Goal: Task Accomplishment & Management: Complete application form

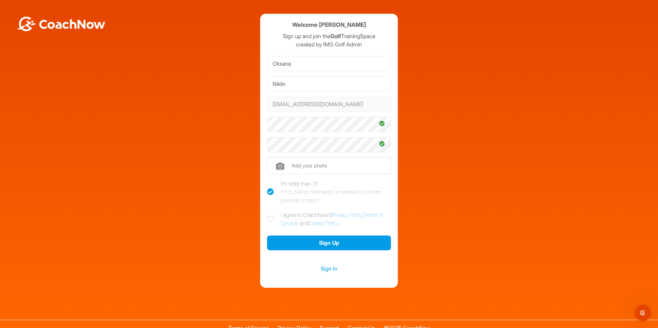
click at [267, 218] on icon at bounding box center [270, 219] width 7 height 7
click at [267, 215] on input "I agree to CoachNow's Privacy Policy , Terms of Service , and Cookie Policy ." at bounding box center [269, 213] width 4 height 4
checkbox input "true"
click at [317, 247] on button "Sign Up" at bounding box center [329, 243] width 124 height 15
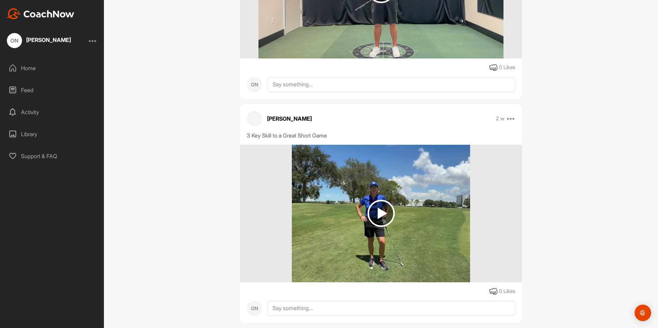
scroll to position [932, 0]
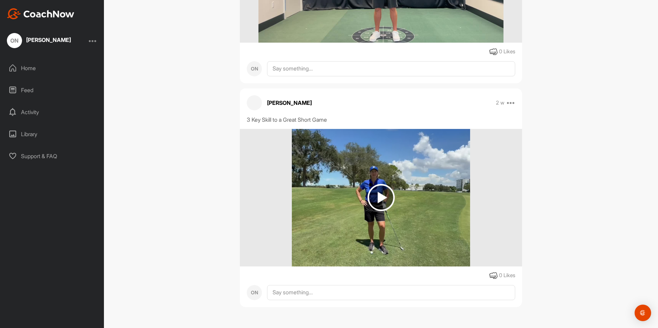
click at [95, 43] on div at bounding box center [93, 40] width 8 height 8
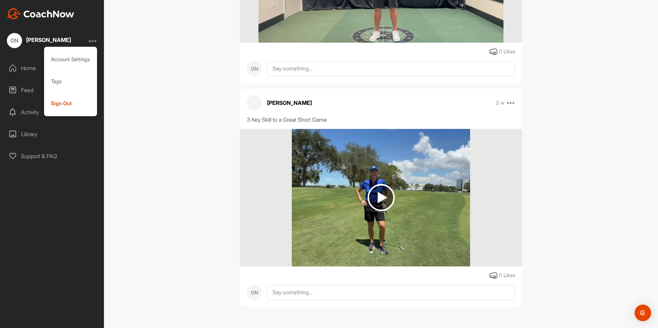
click at [128, 59] on div "VN [PERSON_NAME] Golf Space Settings Your Notifications Leave Space Timeline Me…" at bounding box center [381, 164] width 554 height 328
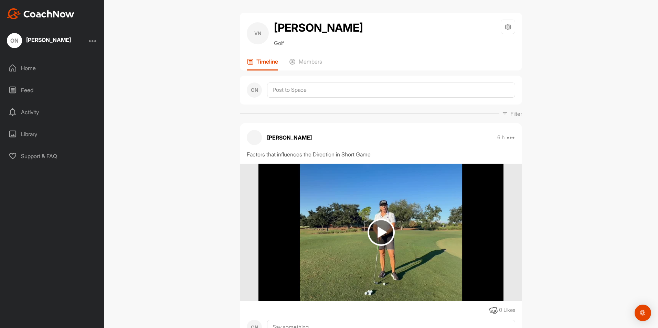
scroll to position [0, 0]
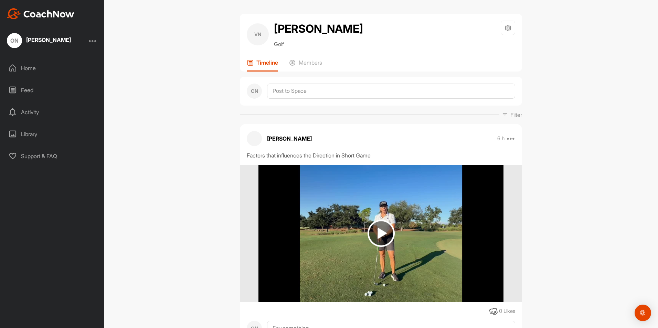
click at [96, 39] on div at bounding box center [93, 40] width 8 height 8
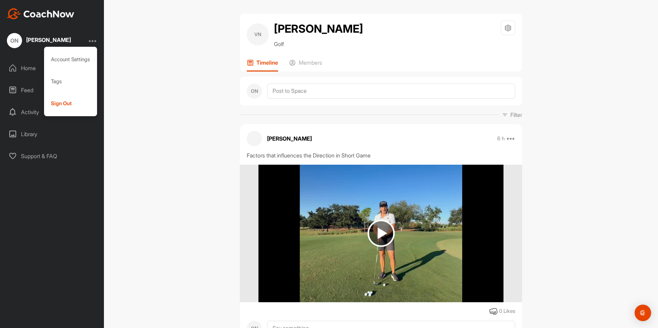
click at [147, 69] on div "VN [PERSON_NAME] Golf Space Settings Your Notifications Leave Space Timeline Me…" at bounding box center [381, 164] width 554 height 328
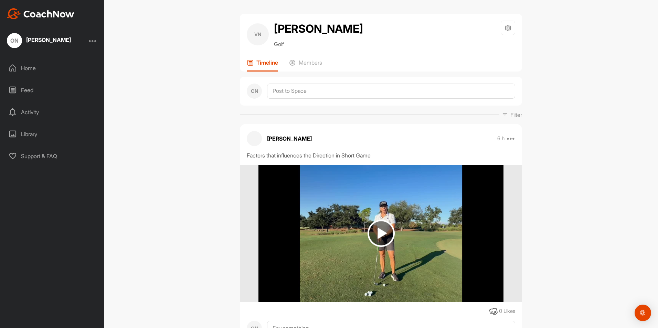
click at [35, 67] on div "Home" at bounding box center [52, 68] width 97 height 17
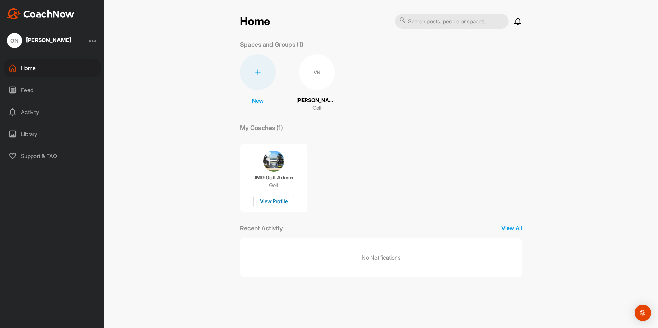
click at [287, 201] on div "View Profile" at bounding box center [273, 201] width 41 height 11
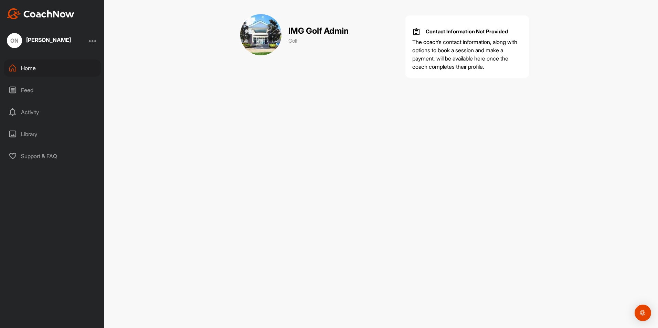
click at [37, 89] on div "Feed" at bounding box center [52, 90] width 97 height 17
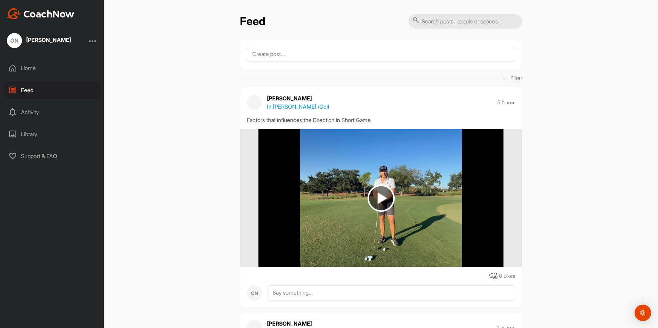
click at [32, 116] on div "Activity" at bounding box center [52, 112] width 97 height 17
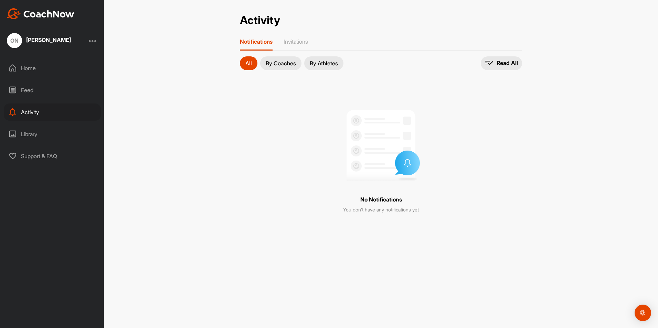
click at [35, 132] on div "Library" at bounding box center [52, 134] width 97 height 17
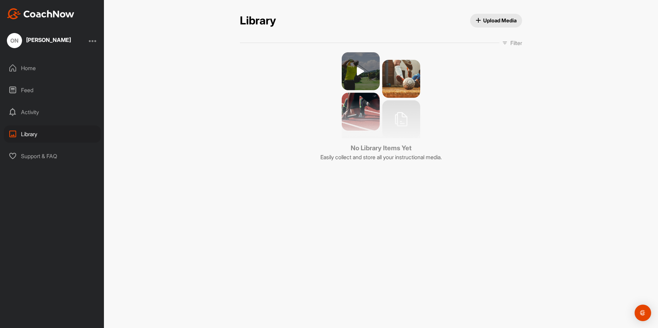
click at [40, 158] on div "Support & FAQ" at bounding box center [52, 156] width 97 height 17
